Goal: Task Accomplishment & Management: Manage account settings

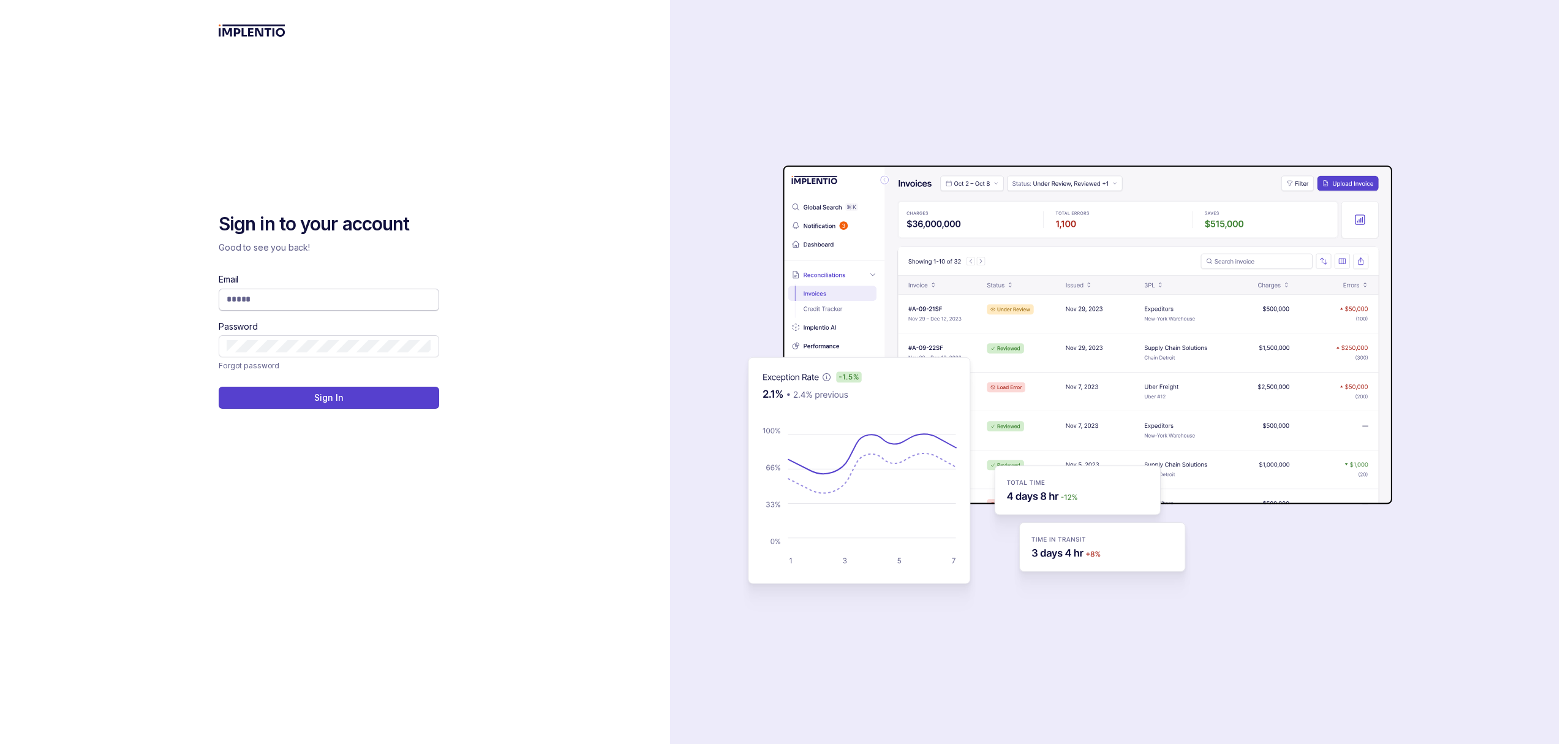
click at [281, 302] on input "Email" at bounding box center [329, 299] width 204 height 12
click at [0, 743] on com-1password-button at bounding box center [0, 744] width 0 height 0
click at [347, 304] on input "Email" at bounding box center [329, 299] width 204 height 12
type input "**********"
